Goal: Find specific page/section: Find specific page/section

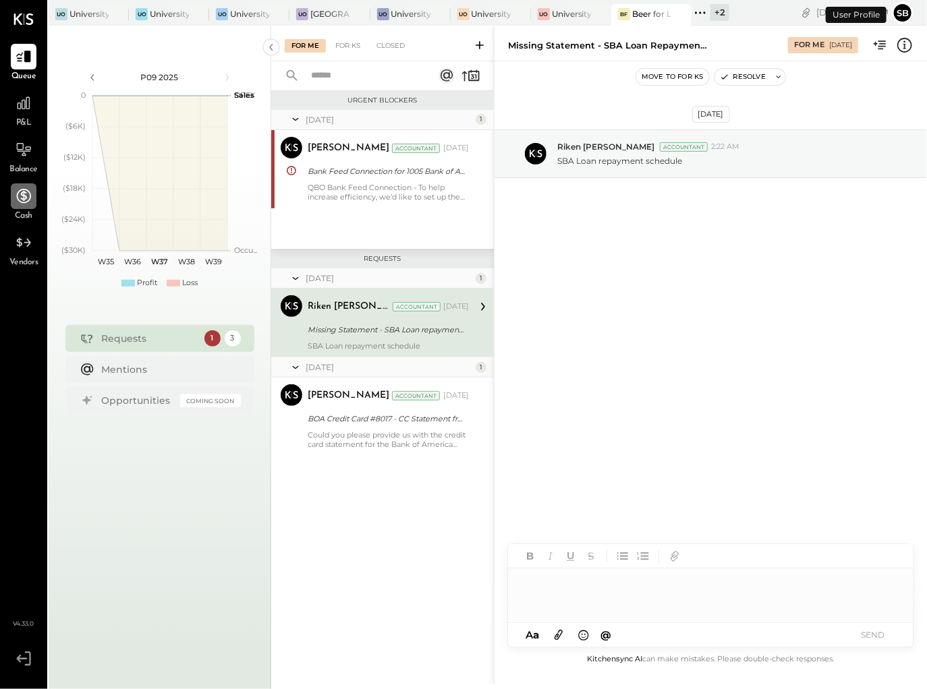
click at [15, 196] on icon at bounding box center [24, 197] width 18 height 18
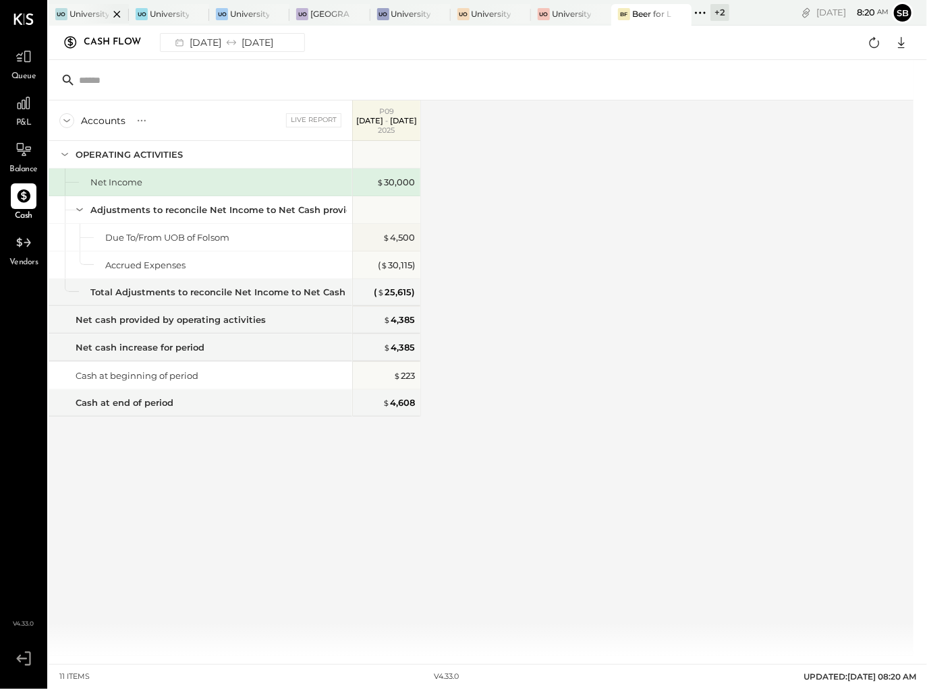
click at [93, 7] on div at bounding box center [105, 14] width 47 height 20
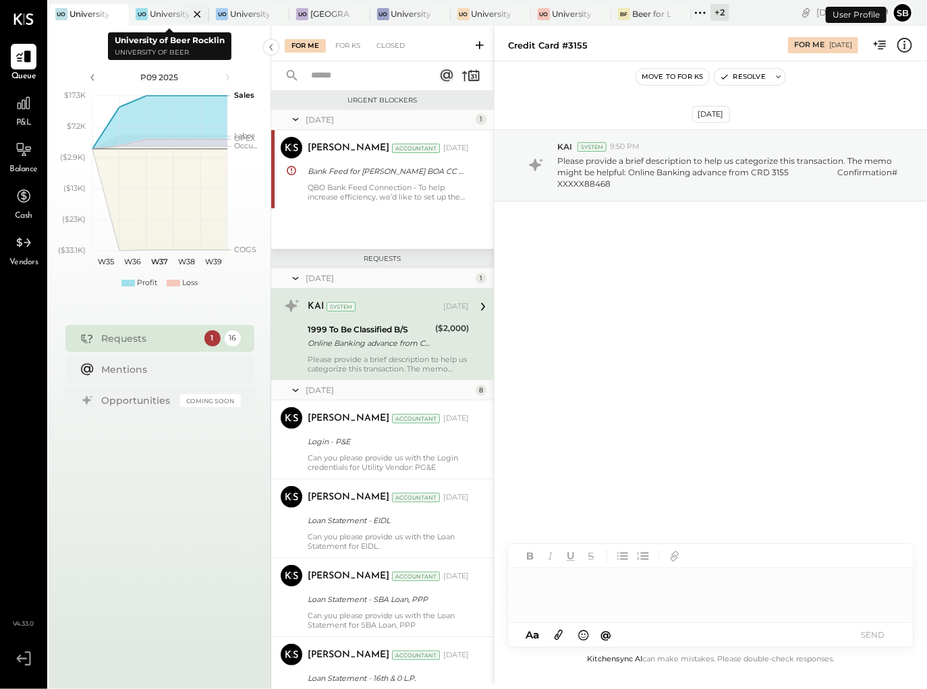
click at [159, 13] on div "University of Beer Rocklin" at bounding box center [169, 13] width 39 height 11
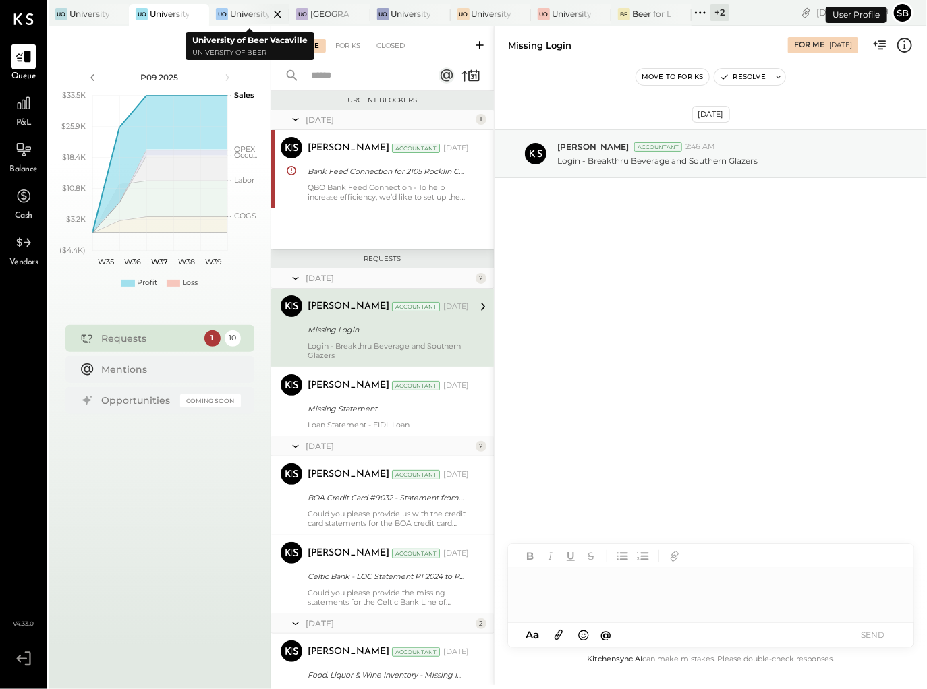
click at [243, 13] on div at bounding box center [265, 14] width 47 height 20
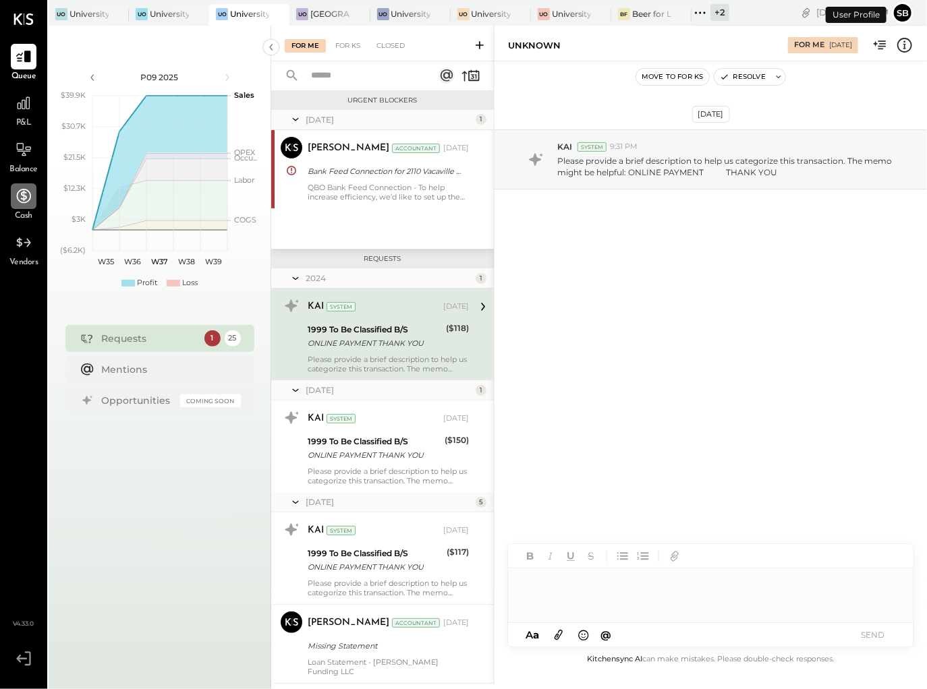
click at [20, 192] on icon at bounding box center [24, 197] width 18 height 18
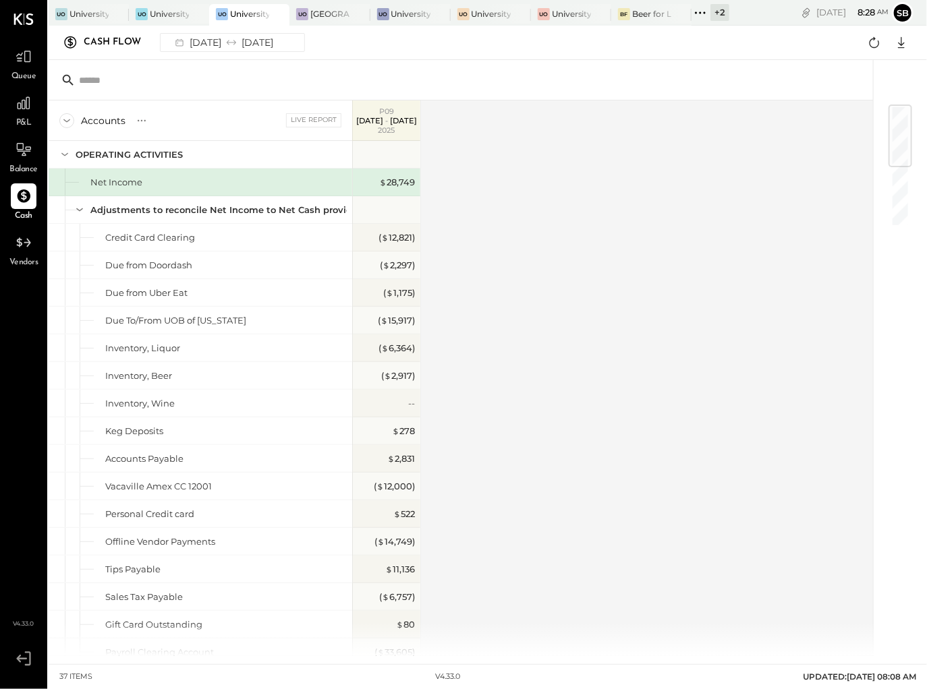
click at [544, 294] on div "Accounts S GL Live Report P09 [DATE] - [DATE] OPERATING ACTIVITIES Net Income A…" at bounding box center [462, 379] width 826 height 556
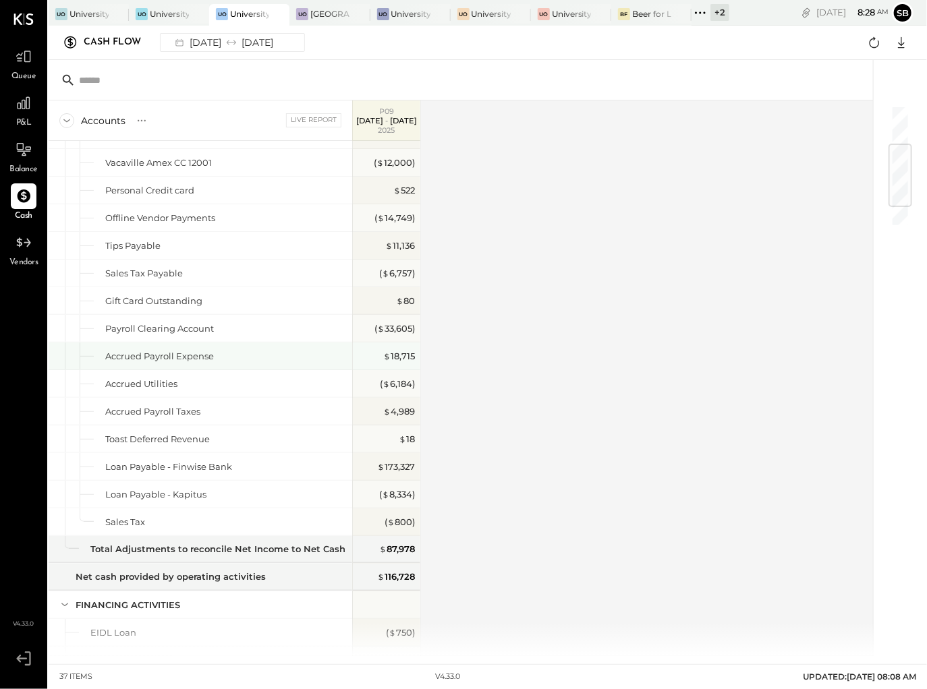
scroll to position [480, 0]
